Goal: Task Accomplishment & Management: Complete application form

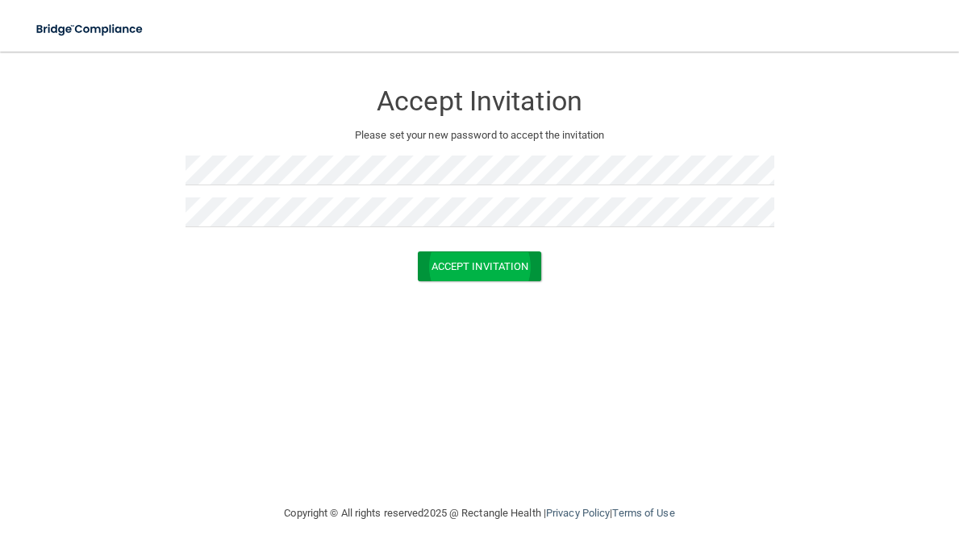
click at [421, 266] on button "Accept Invitation" at bounding box center [480, 267] width 124 height 30
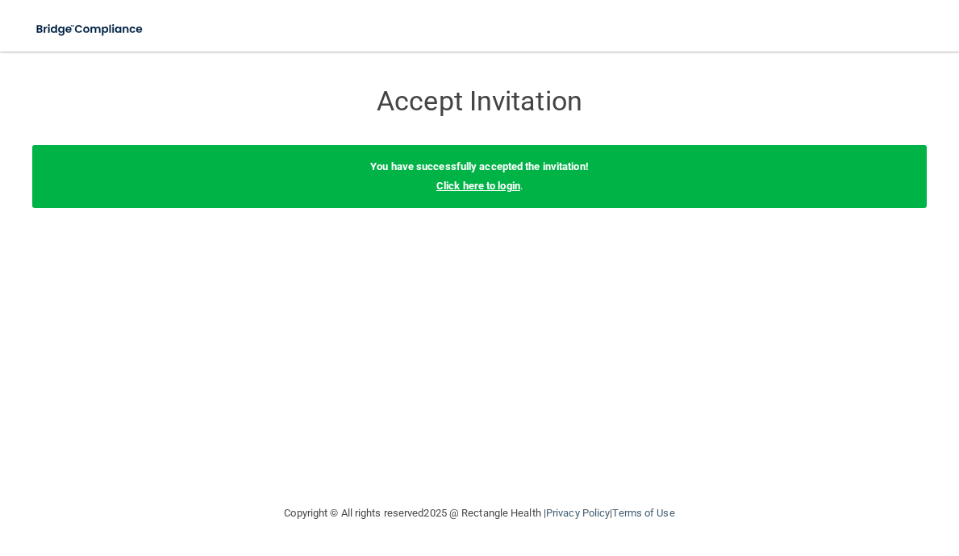
click at [466, 180] on link "Click here to login" at bounding box center [478, 186] width 84 height 12
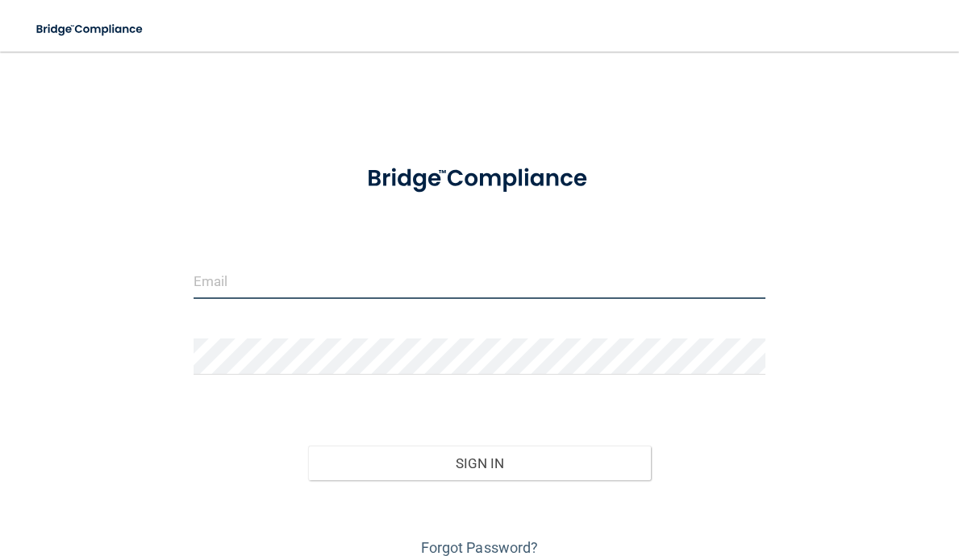
type input "[PERSON_NAME][EMAIL_ADDRESS][DOMAIN_NAME]"
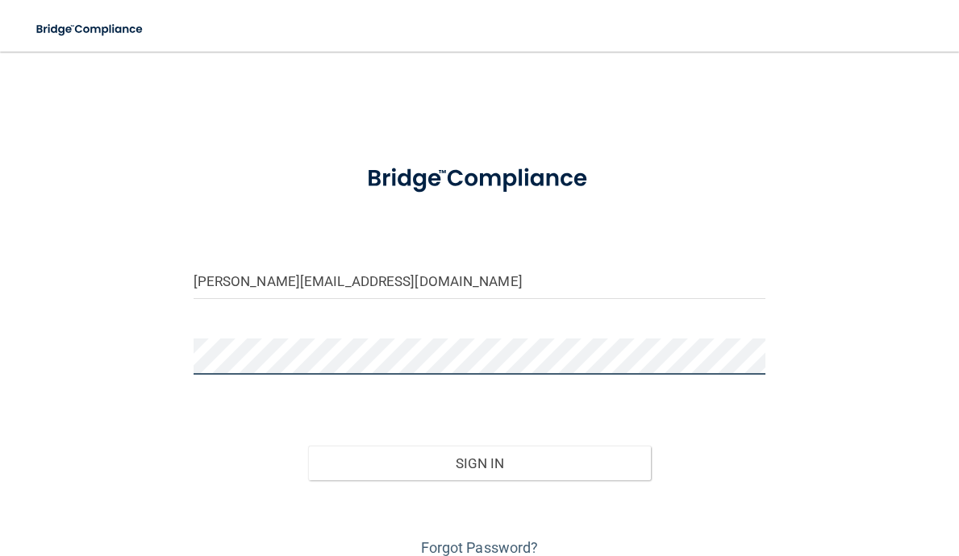
click at [479, 462] on button "Sign In" at bounding box center [480, 463] width 344 height 35
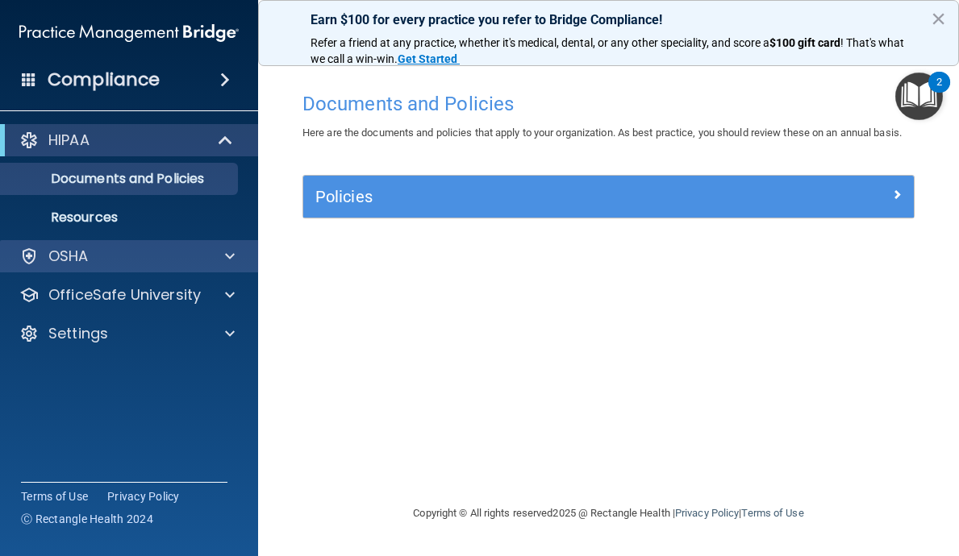
click at [189, 258] on div "OSHA" at bounding box center [107, 256] width 200 height 19
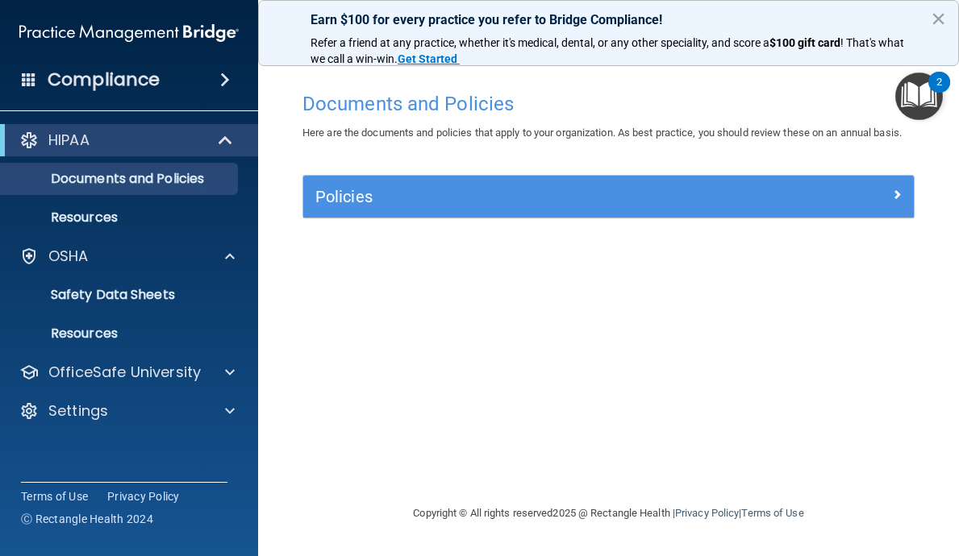
click at [205, 148] on div "HIPAA" at bounding box center [106, 140] width 199 height 19
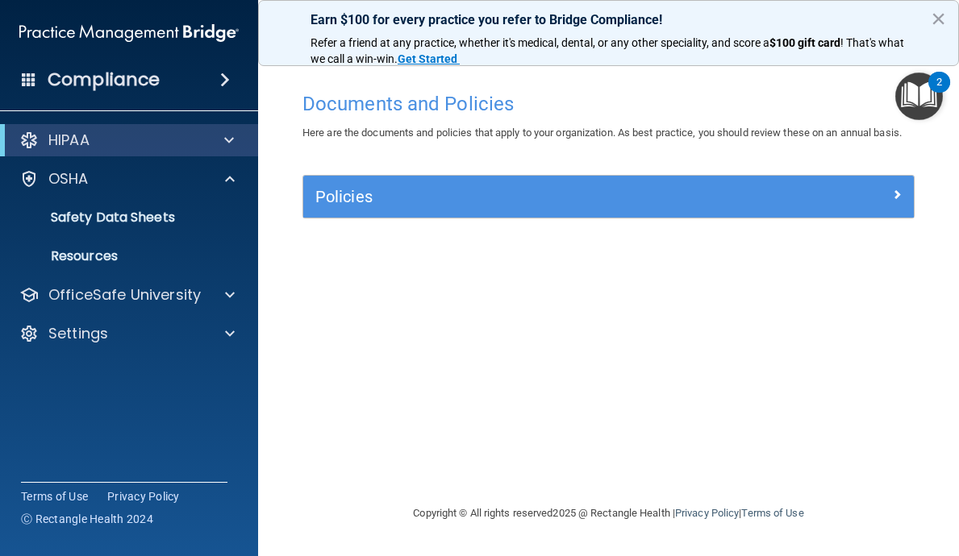
click at [223, 145] on div at bounding box center [226, 140] width 40 height 19
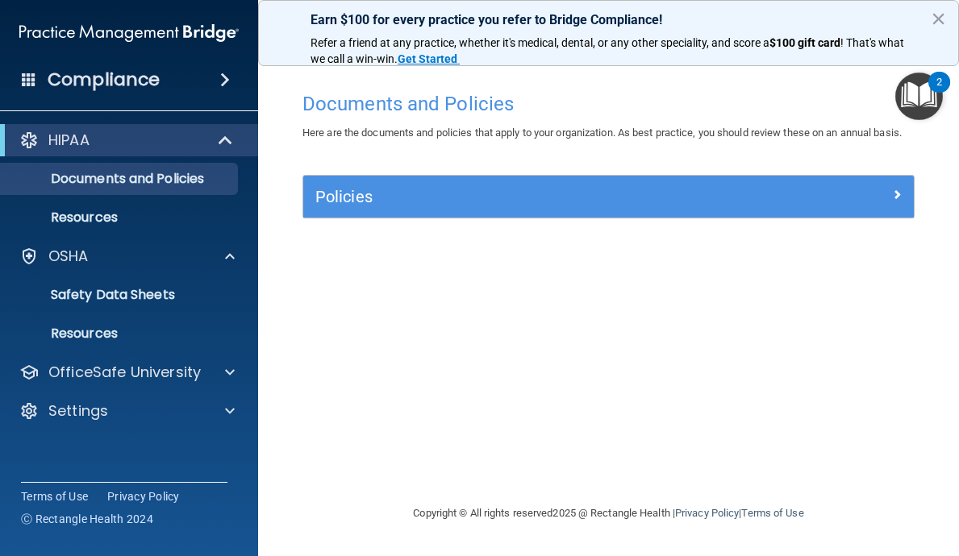
click at [381, 218] on div "Policies" at bounding box center [608, 197] width 611 height 42
click at [762, 203] on div at bounding box center [837, 193] width 152 height 19
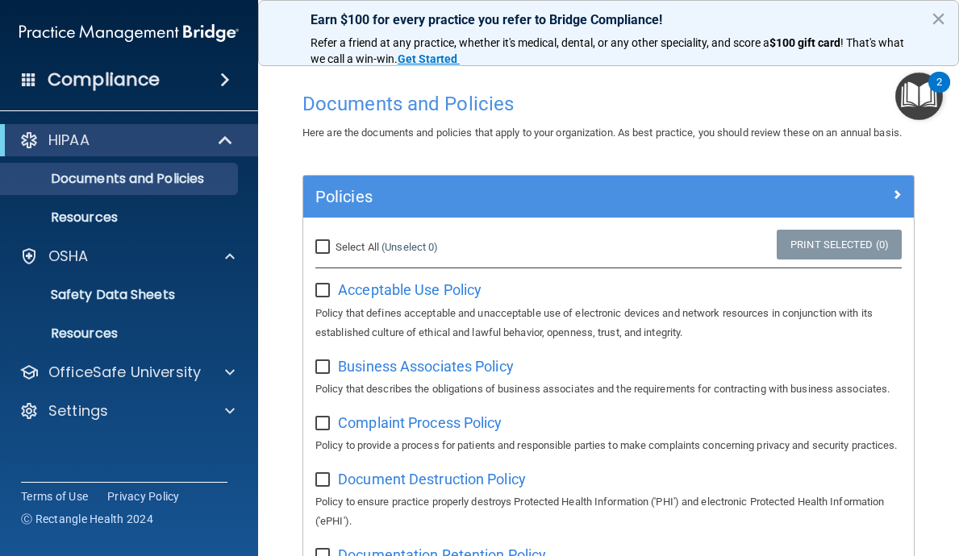
click at [332, 254] on input "Select All (Unselect 0) Unselect All" at bounding box center [324, 247] width 19 height 13
checkbox input "true"
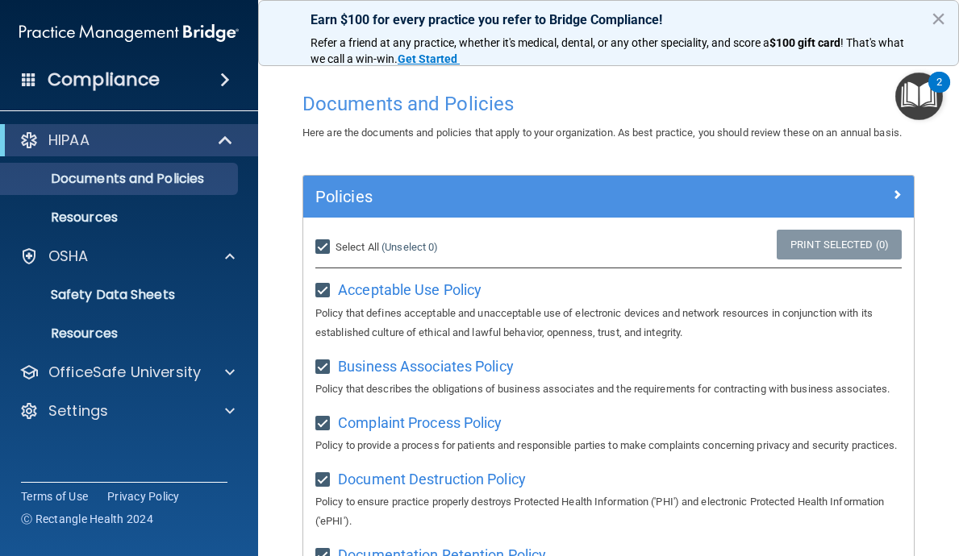
checkbox input "true"
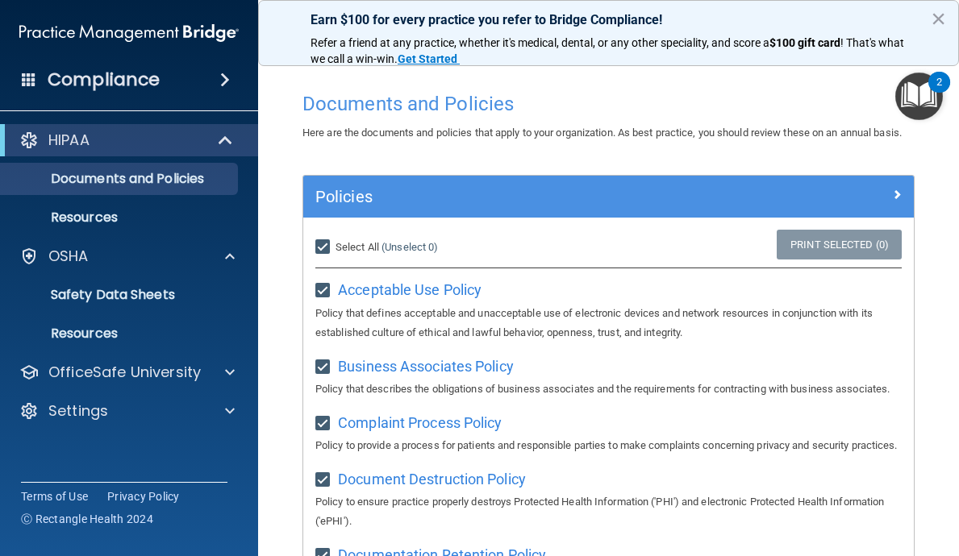
checkbox input "true"
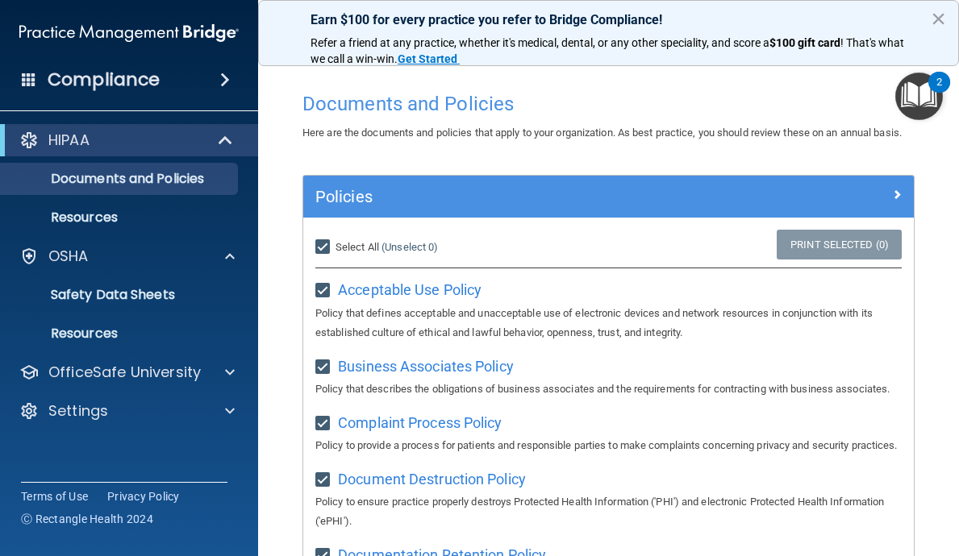
checkbox input "true"
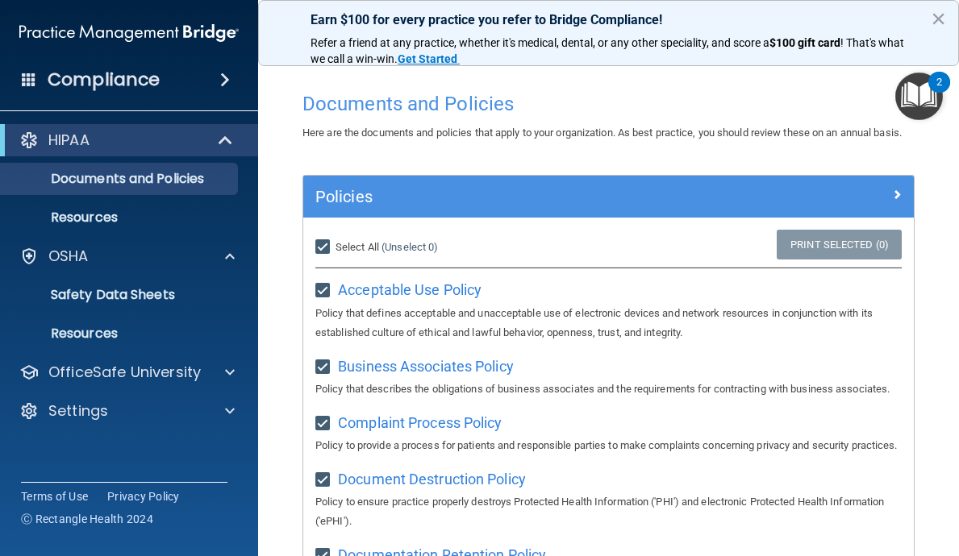
checkbox input "true"
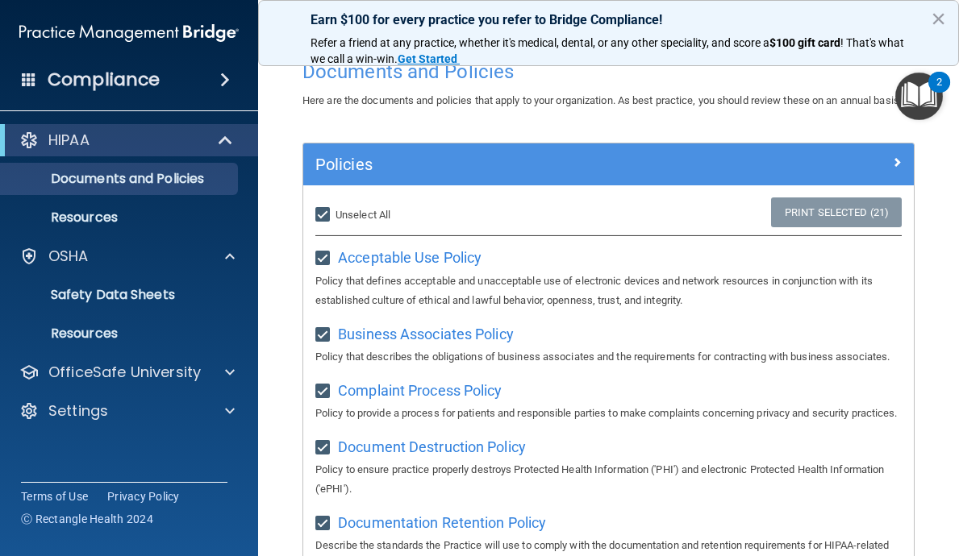
scroll to position [34, 0]
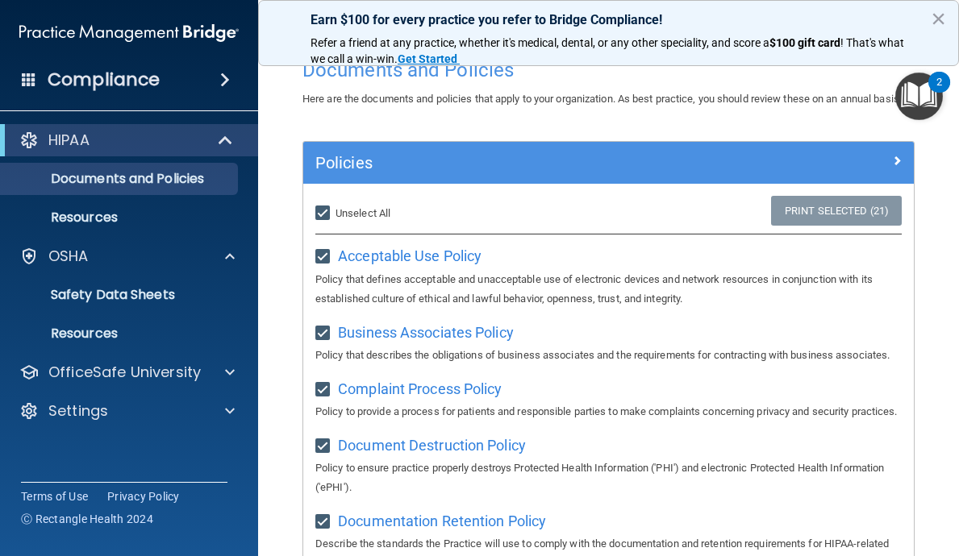
click at [326, 220] on input "Select All (Unselect 21) Unselect All" at bounding box center [324, 213] width 19 height 13
checkbox input "false"
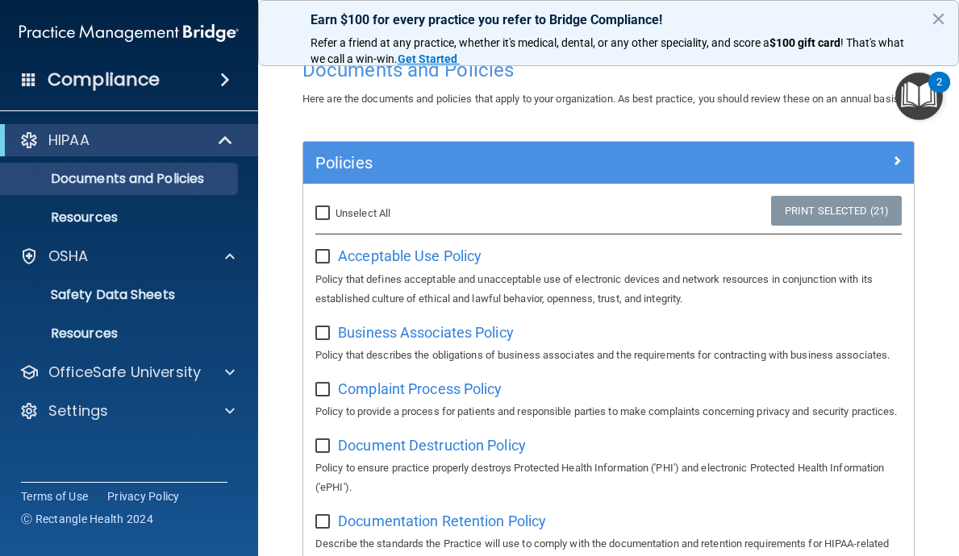
checkbox input "false"
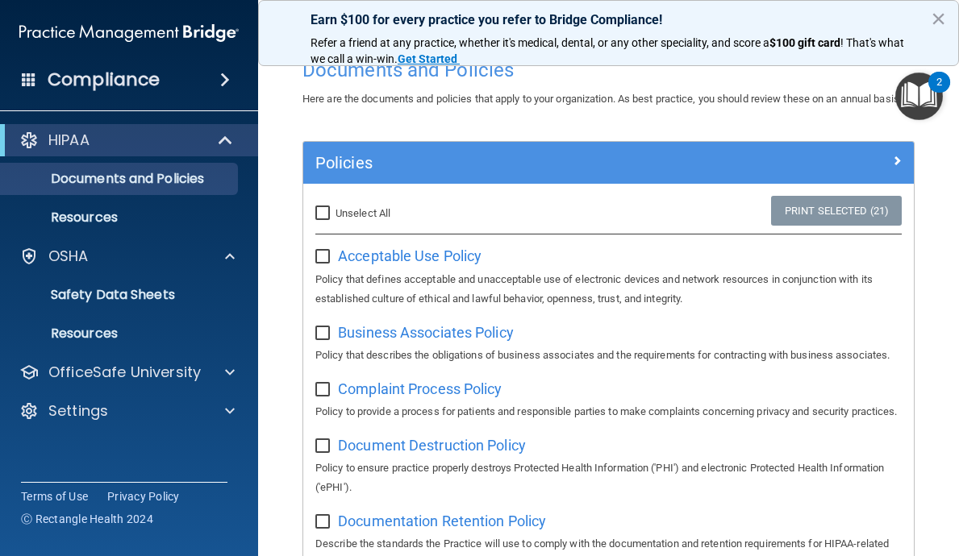
checkbox input "false"
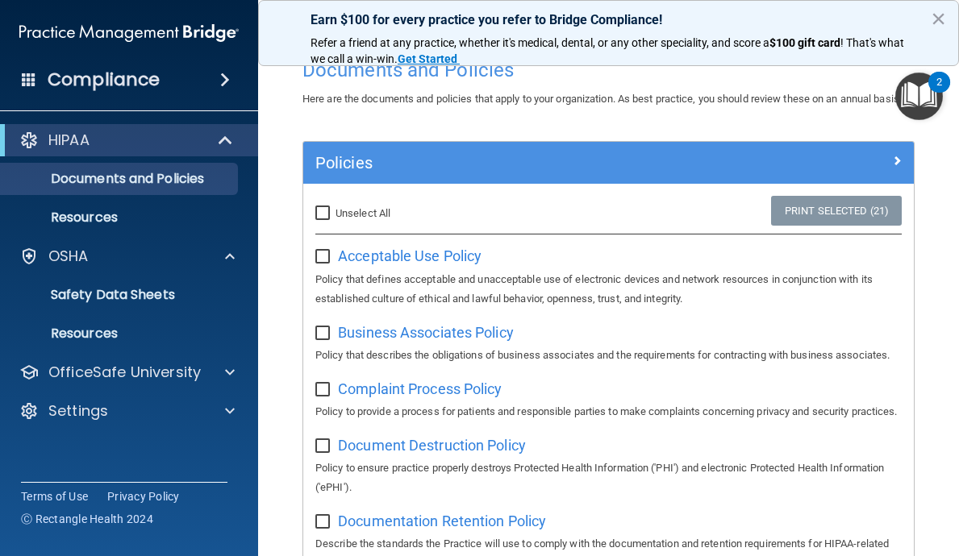
checkbox input "false"
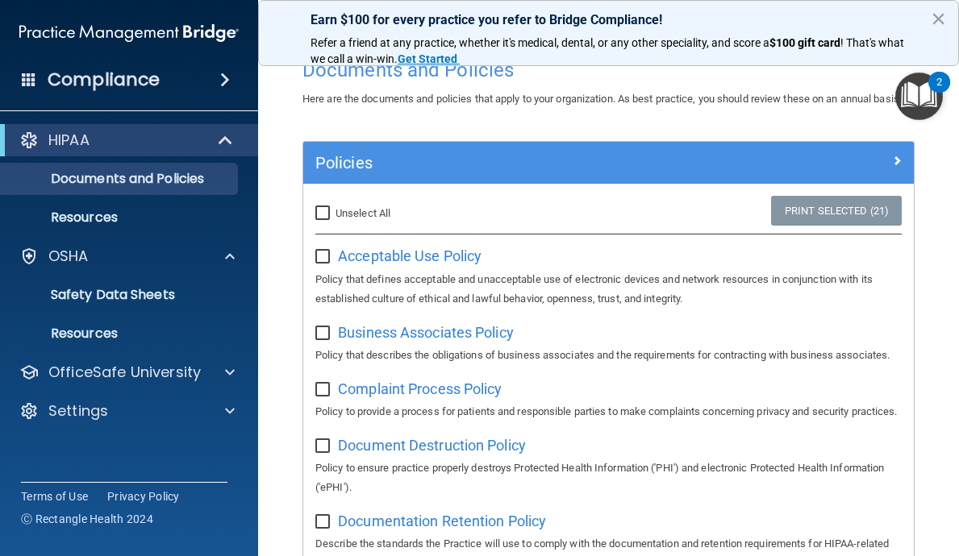
checkbox input "false"
click at [419, 172] on h5 "Policies" at bounding box center [532, 163] width 434 height 18
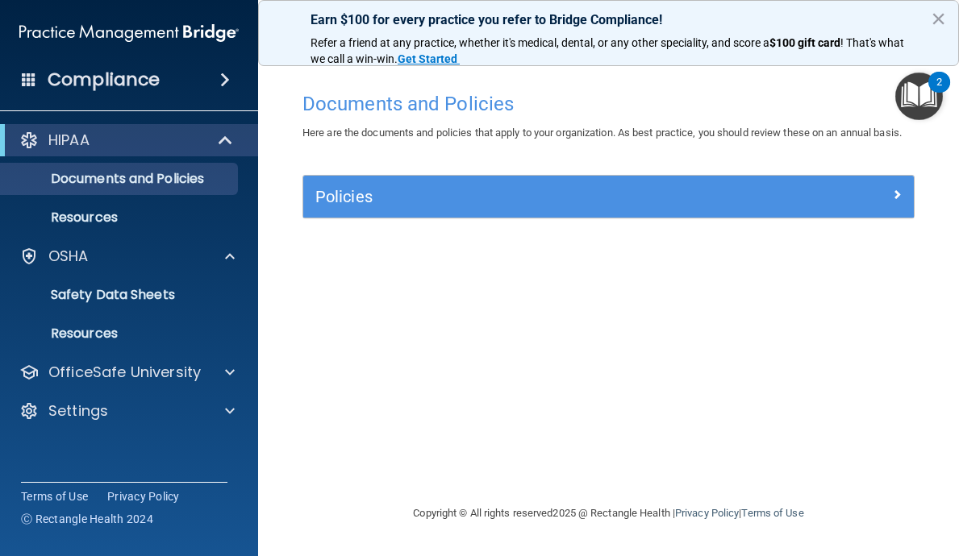
scroll to position [0, 0]
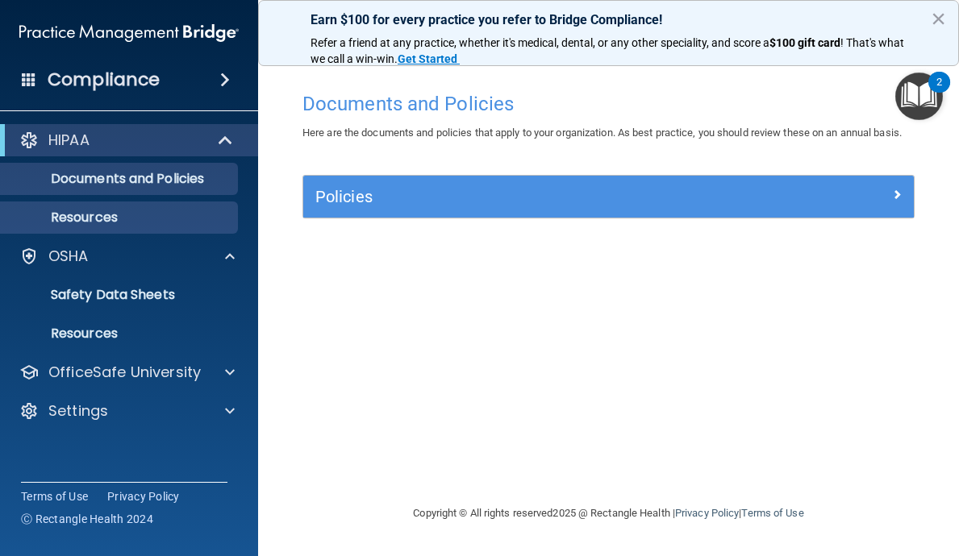
click at [194, 202] on link "Resources" at bounding box center [111, 218] width 254 height 32
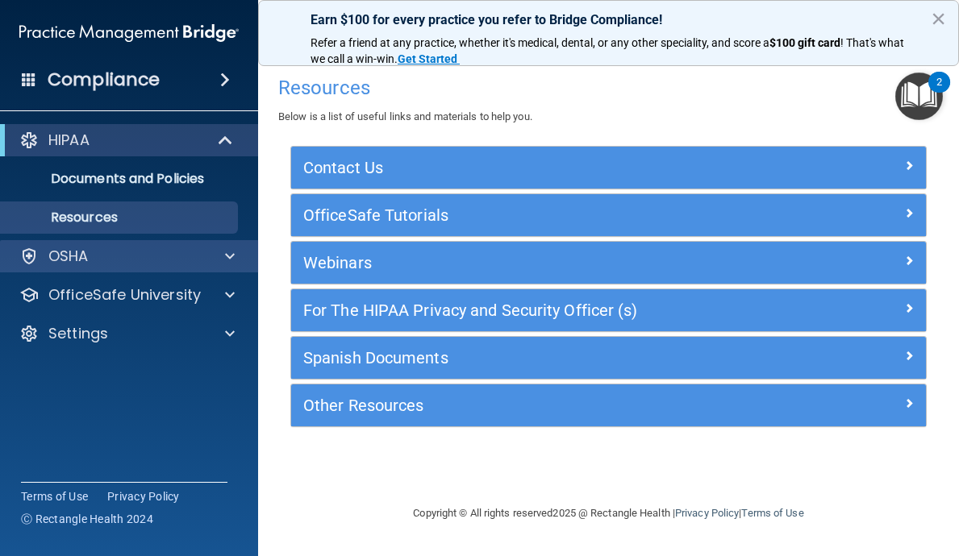
click at [162, 253] on div "OSHA" at bounding box center [107, 256] width 200 height 19
